Goal: Information Seeking & Learning: Learn about a topic

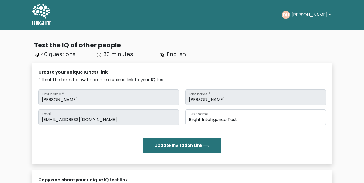
click at [40, 13] on icon at bounding box center [41, 12] width 19 height 16
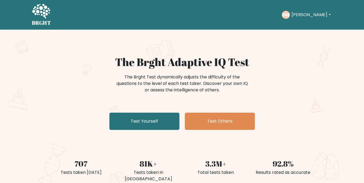
click at [299, 13] on button "[PERSON_NAME]" at bounding box center [311, 14] width 42 height 7
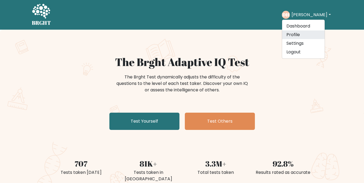
click at [297, 33] on link "Profile" at bounding box center [303, 34] width 43 height 9
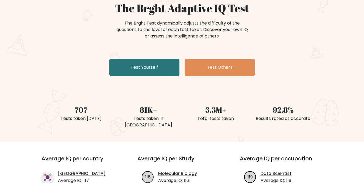
scroll to position [27, 0]
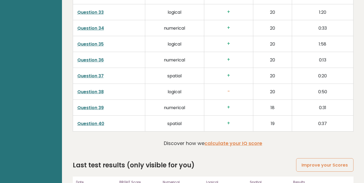
scroll to position [1453, 0]
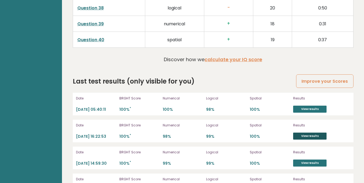
click at [323, 133] on link "View results" at bounding box center [309, 136] width 33 height 7
click at [312, 160] on link "View results" at bounding box center [309, 163] width 33 height 7
click at [306, 160] on link "View results" at bounding box center [309, 163] width 33 height 7
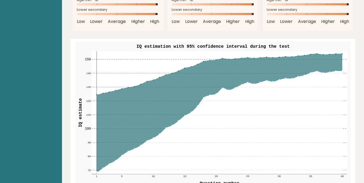
scroll to position [590, 0]
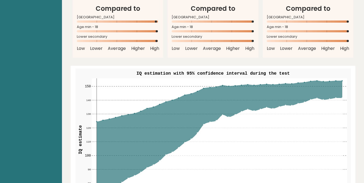
drag, startPoint x: 229, startPoint y: 52, endPoint x: 261, endPoint y: 53, distance: 31.8
click at [261, 71] on text "IQ estimation with 95% confidence interval during the test" at bounding box center [212, 73] width 153 height 5
click at [78, 69] on rect at bounding box center [214, 142] width 276 height 147
click at [111, 69] on rect at bounding box center [214, 142] width 276 height 147
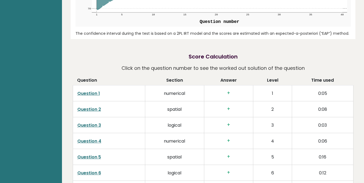
scroll to position [752, 0]
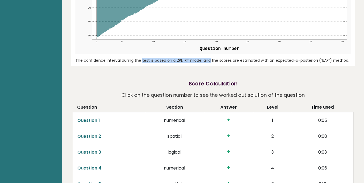
drag, startPoint x: 95, startPoint y: 40, endPoint x: 159, endPoint y: 38, distance: 63.7
click at [159, 58] on div "The confidence interval during the test is based on a 2PL IRT model and the sco…" at bounding box center [214, 61] width 276 height 6
drag, startPoint x: 74, startPoint y: 38, endPoint x: 347, endPoint y: 37, distance: 273.3
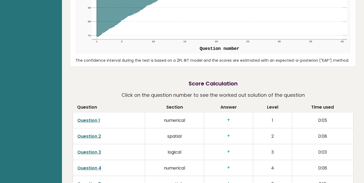
click at [347, 58] on div "The confidence interval during the test is based on a 2PL IRT model and the sco…" at bounding box center [214, 61] width 276 height 6
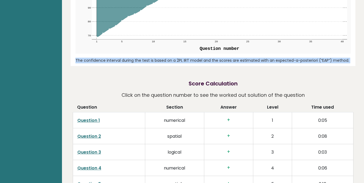
drag, startPoint x: 347, startPoint y: 37, endPoint x: 0, endPoint y: 45, distance: 347.3
click at [8, 41] on main "Brght DH Duong Hai Dang Student Retake test Test others Test Results Date: Octo…" at bounding box center [182, 76] width 364 height 1657
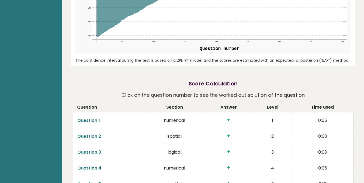
click at [76, 51] on div "Duong Hai Dang Student, Vietnam IQ: 148 Population/% IQ 0 1 2 60 70 80 90 100 1…" at bounding box center [213, 84] width 285 height 1627
drag, startPoint x: 75, startPoint y: 40, endPoint x: 344, endPoint y: 37, distance: 268.4
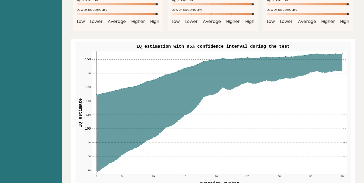
scroll to position [671, 0]
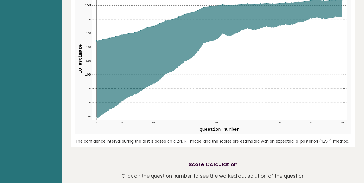
copy div "The confidence interval during the test is based on a 2PL IRT model and the sco…"
click at [160, 91] on icon at bounding box center [220, 68] width 246 height 103
click at [158, 115] on div "IQ estimation with 95% confidence interval during the test 70 70 80 80 90 90 10…" at bounding box center [213, 66] width 281 height 162
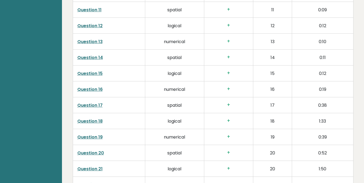
scroll to position [1156, 0]
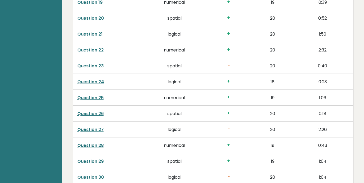
click at [95, 63] on link "Question 23" at bounding box center [90, 66] width 26 height 6
click at [94, 127] on link "Question 27" at bounding box center [90, 130] width 26 height 6
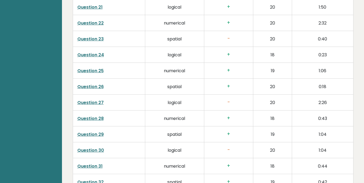
scroll to position [1210, 0]
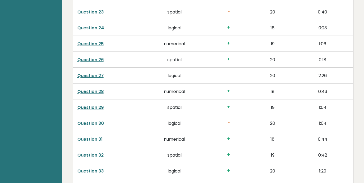
click at [96, 120] on link "Question 30" at bounding box center [90, 123] width 27 height 6
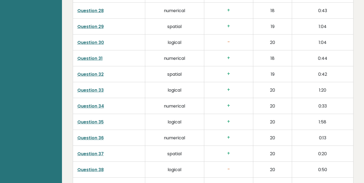
scroll to position [1318, 0]
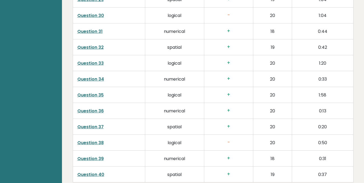
click at [89, 140] on link "Question 38" at bounding box center [90, 143] width 26 height 6
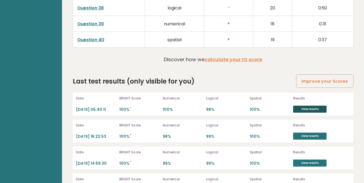
click at [296, 106] on link "View results" at bounding box center [309, 109] width 33 height 7
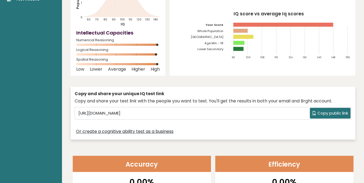
scroll to position [0, 0]
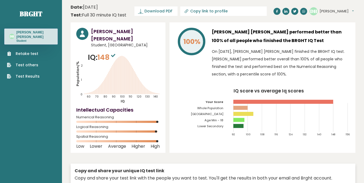
click at [36, 74] on link "Test Results" at bounding box center [23, 77] width 33 height 6
click at [27, 10] on link "Brght" at bounding box center [31, 13] width 23 height 9
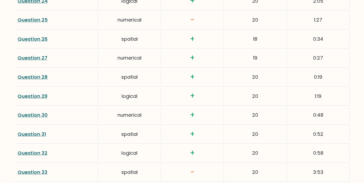
scroll to position [1390, 0]
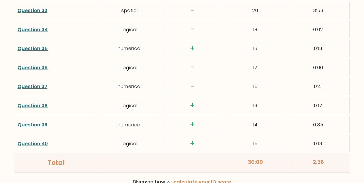
click at [37, 12] on link "Question 33" at bounding box center [33, 10] width 30 height 7
click at [31, 87] on link "Question 37" at bounding box center [33, 86] width 30 height 7
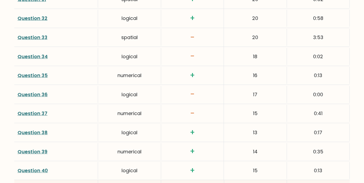
click at [29, 55] on link "Question 34" at bounding box center [33, 56] width 30 height 7
click at [43, 95] on link "Question 36" at bounding box center [33, 94] width 30 height 7
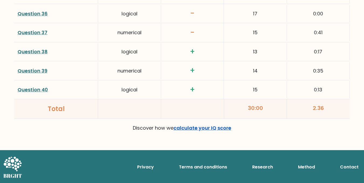
click at [214, 127] on link "calculate your IQ score" at bounding box center [203, 128] width 58 height 7
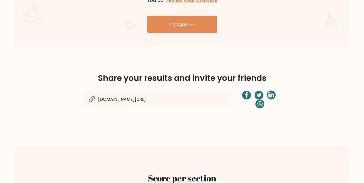
scroll to position [338, 0]
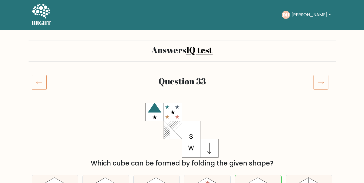
scroll to position [54, 0]
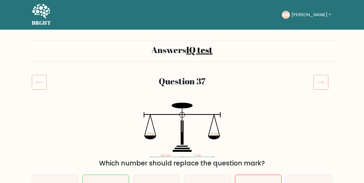
scroll to position [54, 0]
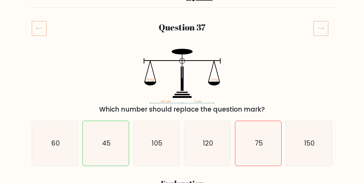
drag, startPoint x: 13, startPoint y: 0, endPoint x: 15, endPoint y: 96, distance: 95.8
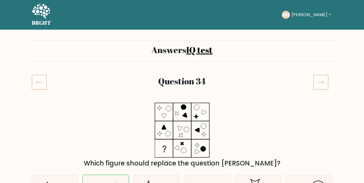
scroll to position [81, 0]
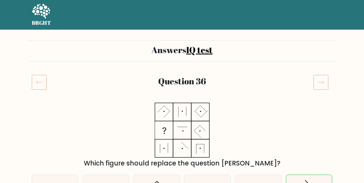
scroll to position [81, 0]
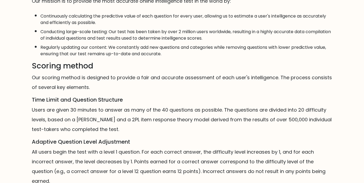
scroll to position [388, 0]
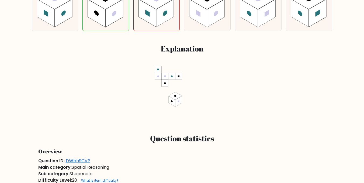
scroll to position [108, 0]
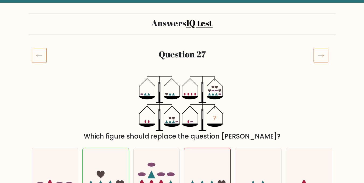
scroll to position [108, 0]
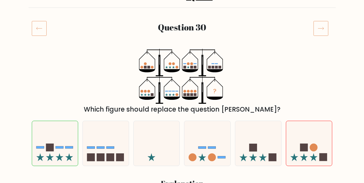
scroll to position [189, 0]
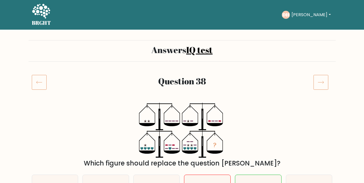
scroll to position [81, 0]
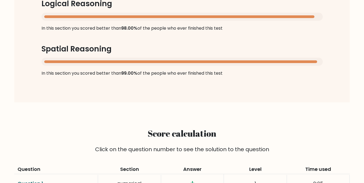
scroll to position [502, 0]
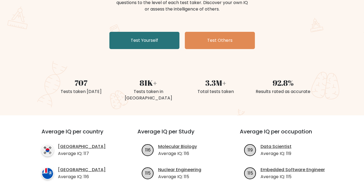
scroll to position [108, 0]
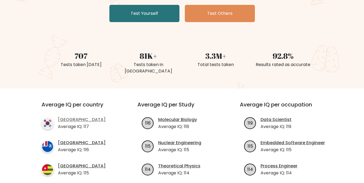
click at [70, 117] on link "[GEOGRAPHIC_DATA]" at bounding box center [82, 120] width 48 height 6
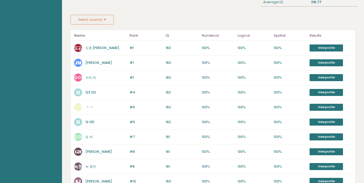
scroll to position [13, 0]
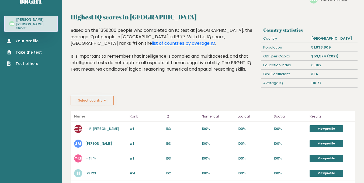
click at [93, 99] on button "Select country" at bounding box center [92, 101] width 43 height 10
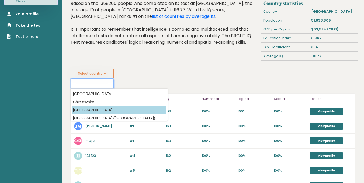
scroll to position [105, 0]
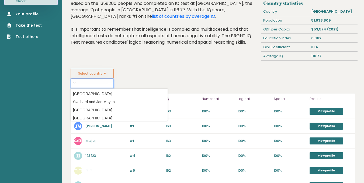
type input "v"
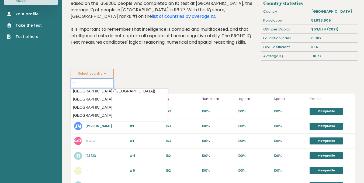
drag, startPoint x: 97, startPoint y: 112, endPoint x: 85, endPoint y: 82, distance: 32.1
click at [85, 82] on input "v" at bounding box center [92, 82] width 43 height 9
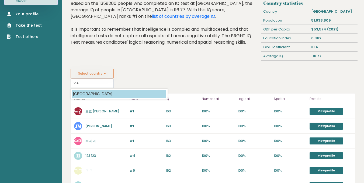
click at [84, 94] on option "Vietnam" at bounding box center [119, 94] width 94 height 8
type input "Vietnam"
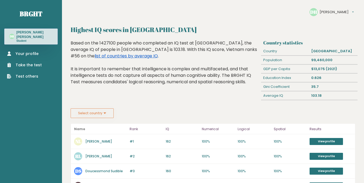
click at [96, 57] on link "list of countries by average IQ" at bounding box center [126, 56] width 63 height 6
click at [77, 109] on button "Select country" at bounding box center [92, 113] width 43 height 10
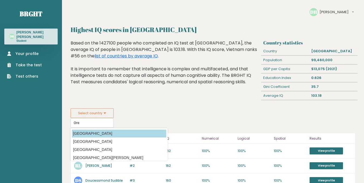
click at [90, 133] on option "[GEOGRAPHIC_DATA]" at bounding box center [119, 134] width 94 height 8
type input "[GEOGRAPHIC_DATA]"
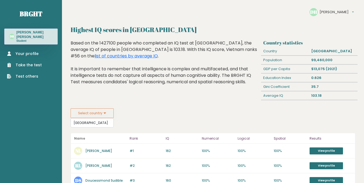
click at [145, 108] on div "Highest IQ scores in [GEOGRAPHIC_DATA] Based on the 1427100 people who complete…" at bounding box center [165, 74] width 193 height 69
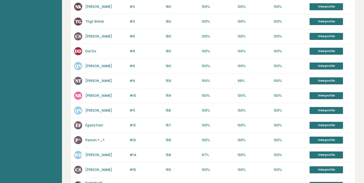
scroll to position [292, 0]
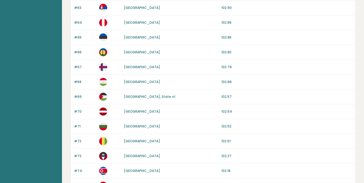
scroll to position [525, 0]
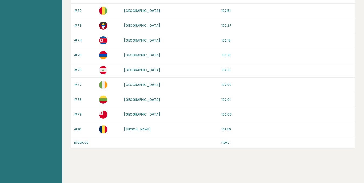
click at [224, 140] on div "previous next" at bounding box center [213, 142] width 285 height 11
click at [225, 143] on link "next" at bounding box center [226, 142] width 8 height 5
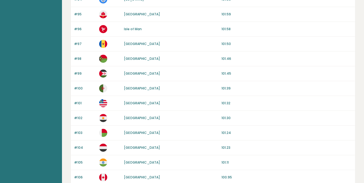
scroll to position [297, 0]
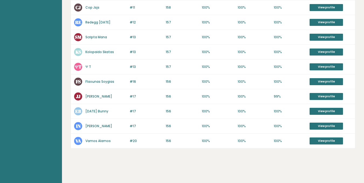
scroll to position [67, 0]
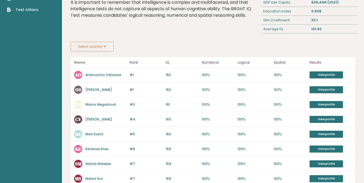
click at [92, 49] on button "Select country" at bounding box center [92, 47] width 43 height 10
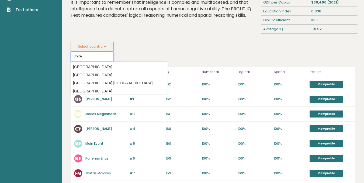
click at [98, 57] on input "Unite" at bounding box center [92, 56] width 43 height 9
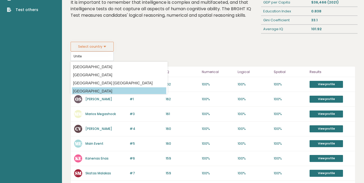
click at [103, 90] on option "[GEOGRAPHIC_DATA]" at bounding box center [119, 91] width 94 height 8
type input "[GEOGRAPHIC_DATA]"
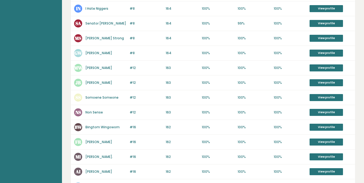
scroll to position [102, 0]
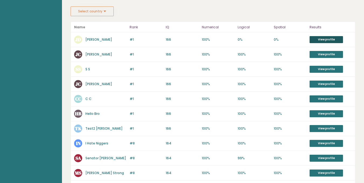
click at [318, 43] on link "View profile" at bounding box center [326, 39] width 33 height 7
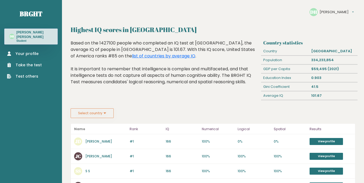
click at [110, 118] on button "Select country" at bounding box center [92, 113] width 43 height 10
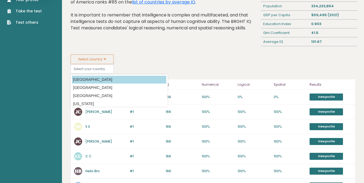
click at [82, 84] on option "Afghanistan" at bounding box center [119, 80] width 94 height 8
type input "Afghanistan"
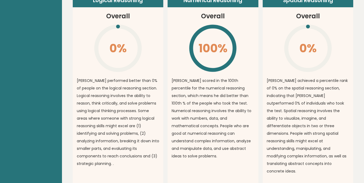
scroll to position [339, 0]
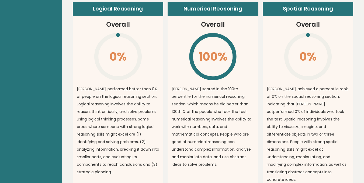
click at [317, 39] on icon "\" at bounding box center [308, 56] width 49 height 49
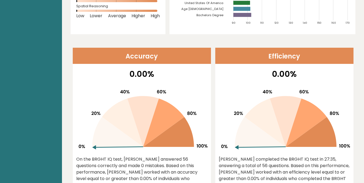
scroll to position [15, 0]
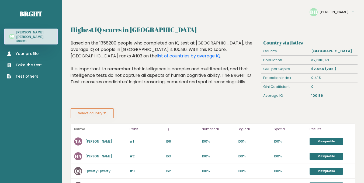
click at [159, 76] on div "Based on the 1358200 people who completed an IQ test at BRGHT, the average IQ o…" at bounding box center [165, 66] width 189 height 53
click at [100, 111] on button "Select country" at bounding box center [92, 113] width 43 height 10
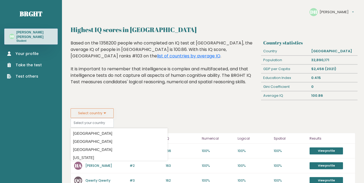
click at [86, 50] on div "Based on the 1358200 people who completed an IQ test at BRGHT, the average IQ o…" at bounding box center [165, 66] width 189 height 53
click at [28, 46] on div "Your profile Take the test Test others" at bounding box center [30, 62] width 53 height 35
click at [28, 51] on link "Your profile" at bounding box center [24, 54] width 35 height 6
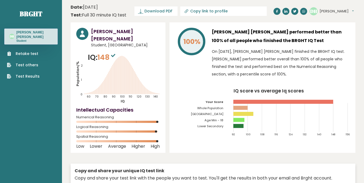
click at [192, 64] on div "100%" at bounding box center [191, 54] width 32 height 53
click at [141, 56] on icon "Population/% IQ 0 1 2 60 70 80 90 100 110 120 130 140" at bounding box center [118, 78] width 84 height 52
click at [274, 12] on link at bounding box center [277, 11] width 7 height 7
click at [165, 43] on div "[PERSON_NAME] [PERSON_NAME] Student, [GEOGRAPHIC_DATA] IQ: 148 Population/% IQ …" at bounding box center [118, 87] width 95 height 131
click at [336, 11] on button "[PERSON_NAME]" at bounding box center [337, 11] width 34 height 5
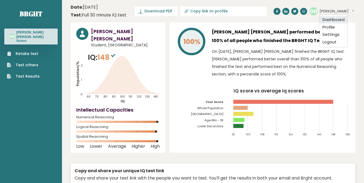
click at [338, 17] on link "Dashboard" at bounding box center [334, 20] width 28 height 8
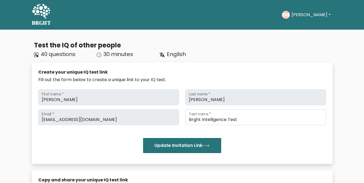
click at [172, 55] on span "English" at bounding box center [176, 54] width 19 height 8
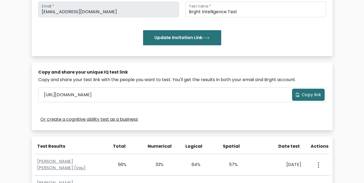
scroll to position [162, 0]
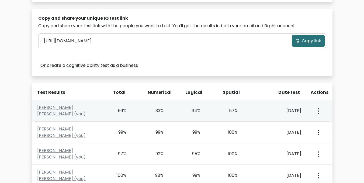
click at [114, 109] on div "56%" at bounding box center [118, 111] width 15 height 6
click at [98, 111] on div "[PERSON_NAME] [PERSON_NAME] (you)" at bounding box center [71, 110] width 74 height 13
click at [67, 108] on link "[PERSON_NAME] [PERSON_NAME] (you)" at bounding box center [61, 110] width 49 height 13
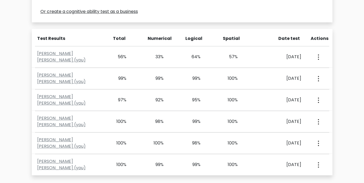
scroll to position [243, 0]
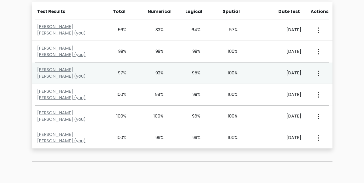
click at [142, 73] on div "97%" at bounding box center [126, 73] width 37 height 6
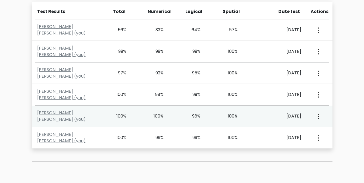
click at [192, 125] on div "[PERSON_NAME] [PERSON_NAME] (you) 100% 100% 98% 100% [DATE] View Profile" at bounding box center [182, 116] width 301 height 21
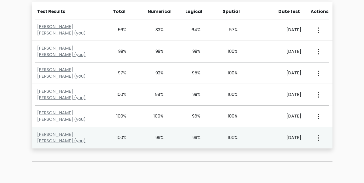
click at [190, 132] on div "[PERSON_NAME] [PERSON_NAME] (you) 100% 99% 99% 100% [DATE] View Profile" at bounding box center [182, 137] width 301 height 21
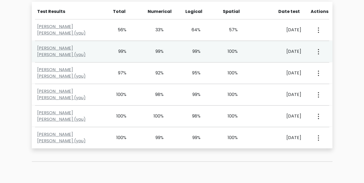
click at [185, 47] on div "[PERSON_NAME] [PERSON_NAME] (you) 99% 99% 99% 100% [DATE] View Profile" at bounding box center [182, 51] width 301 height 21
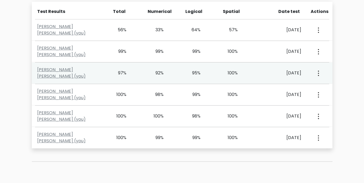
click at [184, 69] on div "[PERSON_NAME] [PERSON_NAME] (you) 97% 92% 95% 100% [DATE] View Profile" at bounding box center [182, 73] width 301 height 21
click at [318, 75] on icon "button" at bounding box center [318, 73] width 1 height 5
click at [325, 84] on ul "View Profile" at bounding box center [337, 88] width 43 height 13
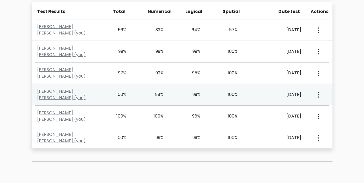
click at [326, 88] on div "View Profile" at bounding box center [318, 94] width 18 height 17
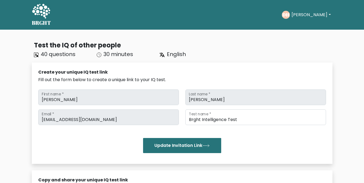
scroll to position [54, 0]
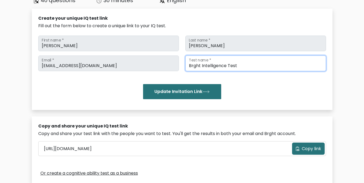
click at [220, 68] on input "Brght Intelligence Test" at bounding box center [256, 64] width 141 height 16
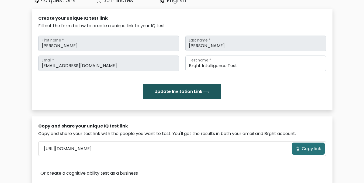
click at [199, 89] on button "Update Invitation Link" at bounding box center [182, 91] width 78 height 15
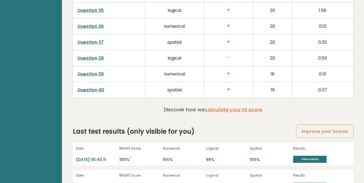
scroll to position [1453, 0]
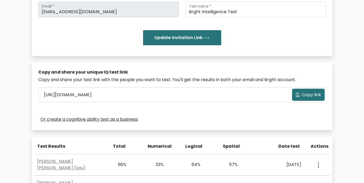
scroll to position [81, 0]
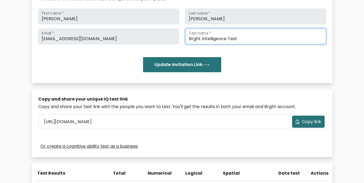
click at [194, 42] on input "Brght Intelligence Test" at bounding box center [256, 37] width 141 height 16
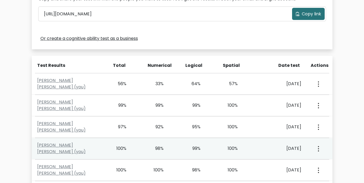
scroll to position [216, 0]
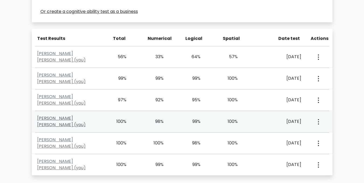
click at [69, 124] on link "[PERSON_NAME] [PERSON_NAME] (you)" at bounding box center [61, 121] width 49 height 13
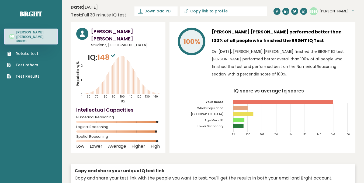
click at [89, 75] on icon "Population/% IQ 0 1 2 60 70 80 90 100 110 120 130 140" at bounding box center [118, 78] width 84 height 52
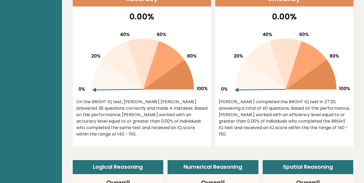
scroll to position [162, 0]
